Goal: Find specific page/section: Find specific page/section

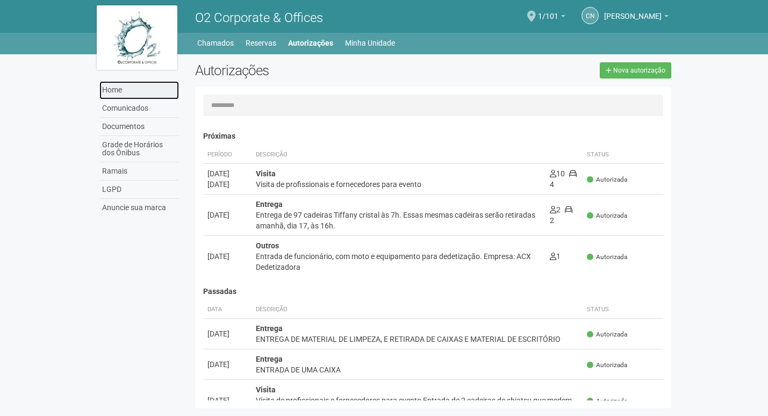
click at [111, 88] on link "Home" at bounding box center [139, 90] width 80 height 18
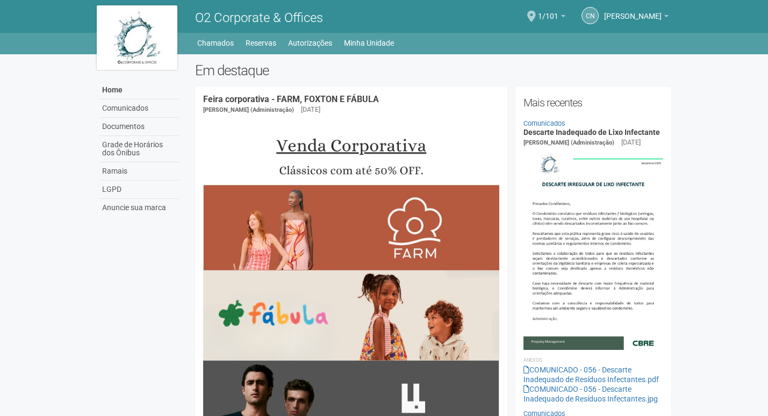
click at [139, 27] on img at bounding box center [137, 37] width 81 height 65
click at [297, 46] on link "Autorizações" at bounding box center [310, 42] width 44 height 15
